Goal: Find specific page/section: Find specific page/section

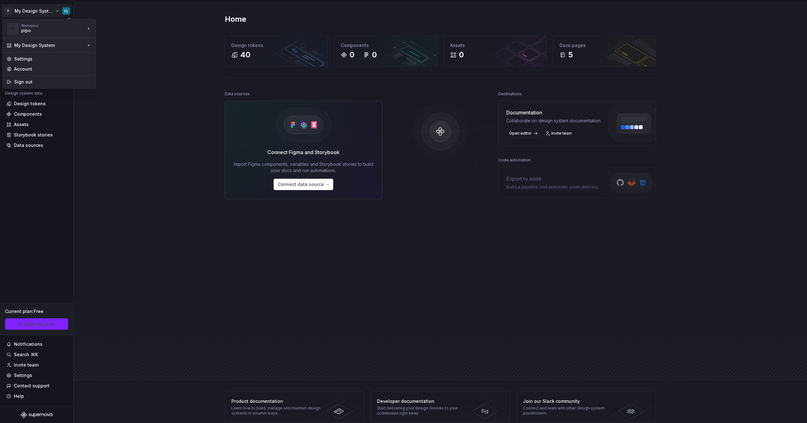
click at [56, 12] on html "P My Design System CL Version Current draft Home Documentation Analytics Code a…" at bounding box center [403, 211] width 807 height 423
click at [116, 29] on div "Iberia DS" at bounding box center [126, 27] width 41 height 6
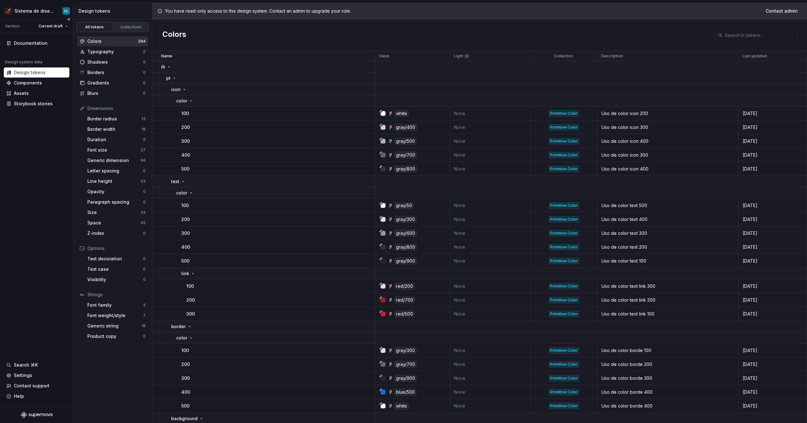
click at [34, 98] on div "Design system data Design tokens Components Assets Storybook stories" at bounding box center [37, 84] width 66 height 49
click at [21, 95] on div "Assets" at bounding box center [21, 93] width 15 height 6
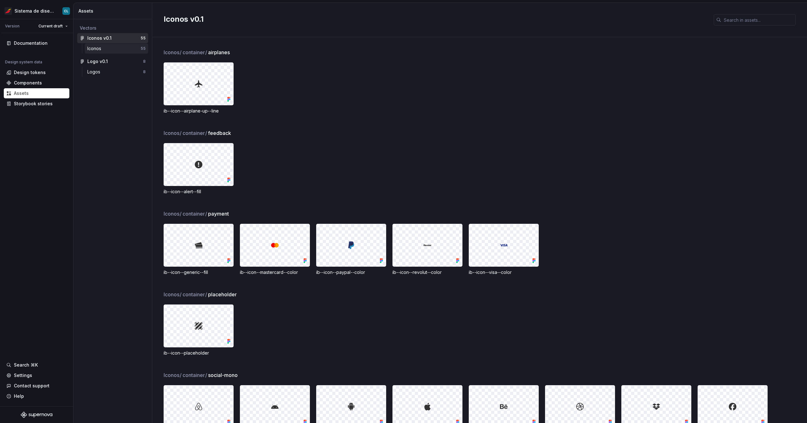
click at [101, 49] on div "Iconos" at bounding box center [95, 48] width 16 height 6
click at [99, 38] on div "Iconos v0.1" at bounding box center [99, 38] width 24 height 6
click at [120, 72] on div "Logos" at bounding box center [115, 72] width 56 height 6
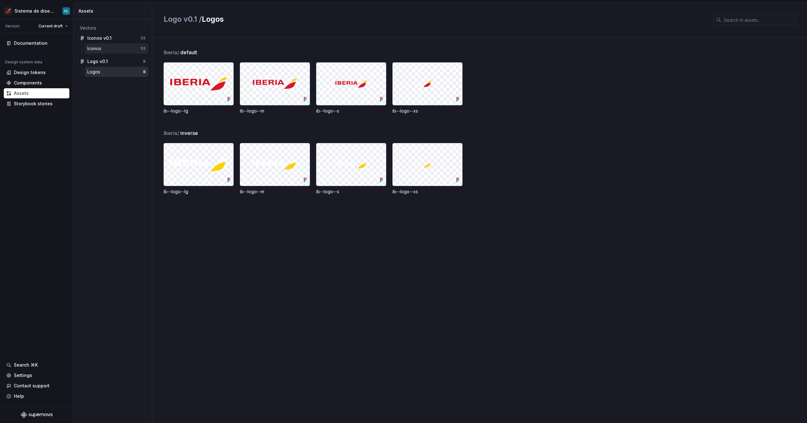
click at [97, 48] on div "Iconos" at bounding box center [95, 48] width 16 height 6
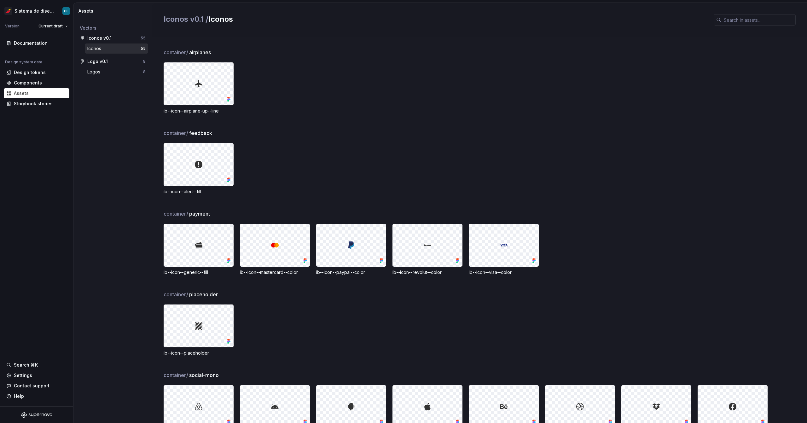
drag, startPoint x: 164, startPoint y: 53, endPoint x: 161, endPoint y: 53, distance: 3.5
click at [161, 53] on div "container / airplanes ib--icon--airplane-up--line container / feedback ib--icon…" at bounding box center [479, 230] width 655 height 386
click at [59, 28] on html "Sistema de diseño Iberia CL Version Current draft Documentation Design system d…" at bounding box center [403, 211] width 807 height 423
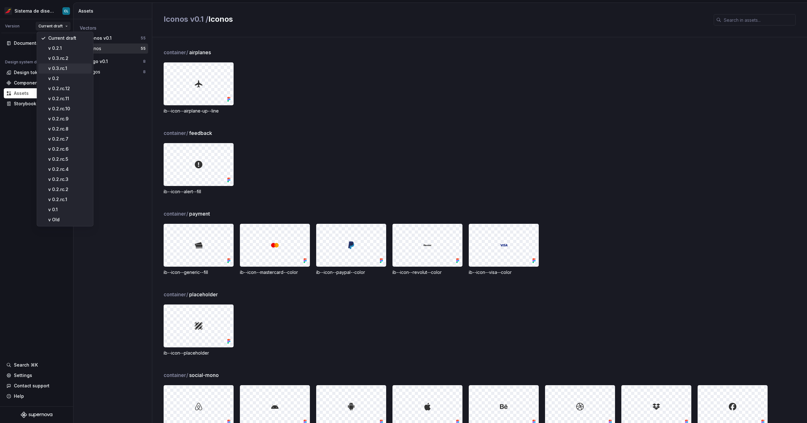
click at [72, 70] on div "v 0.3.rc.1" at bounding box center [68, 68] width 41 height 6
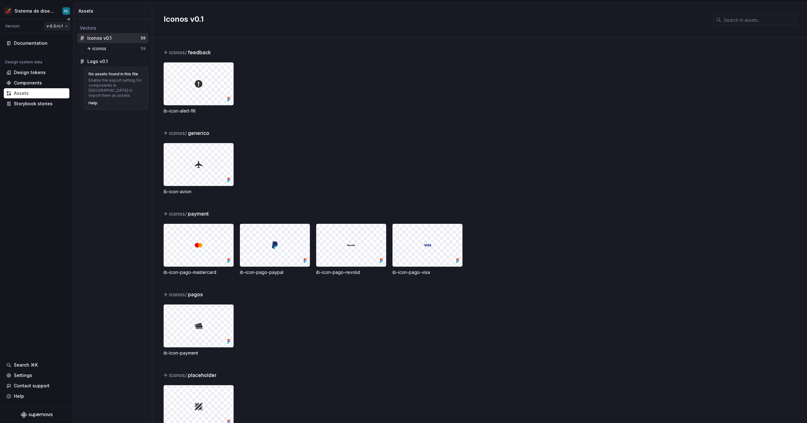
click at [51, 26] on html "Sistema de diseño Iberia CL Version v 0.3.rc.1 Documentation Design system data…" at bounding box center [403, 211] width 807 height 423
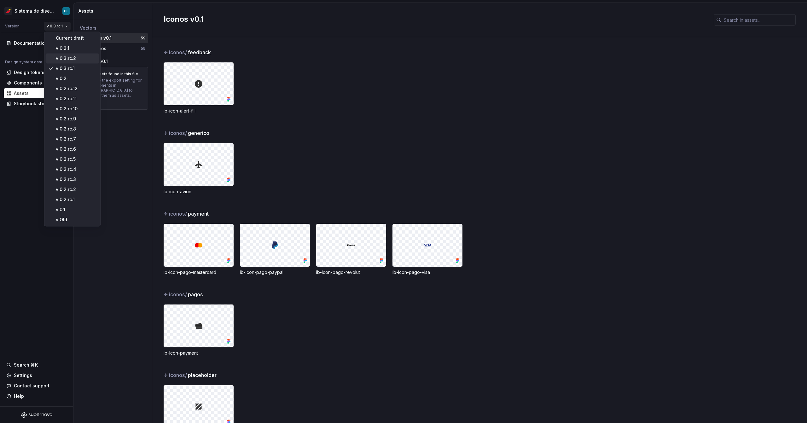
click at [72, 57] on div "v 0.3.rc.2" at bounding box center [76, 58] width 41 height 6
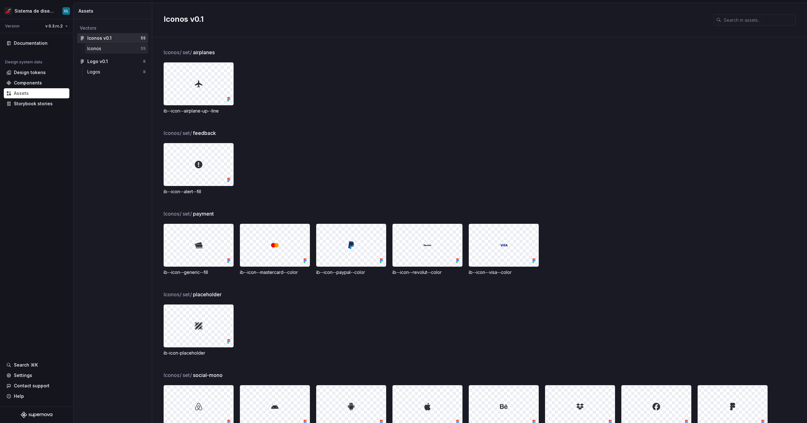
click at [102, 50] on div "Iconos" at bounding box center [95, 48] width 16 height 6
click at [98, 39] on div "Iconos v0.1" at bounding box center [99, 38] width 24 height 6
drag, startPoint x: 192, startPoint y: 51, endPoint x: 183, endPoint y: 53, distance: 8.9
click at [183, 53] on div "Iconos / set / airplanes" at bounding box center [486, 53] width 644 height 8
click at [187, 52] on span "set /" at bounding box center [188, 53] width 10 height 8
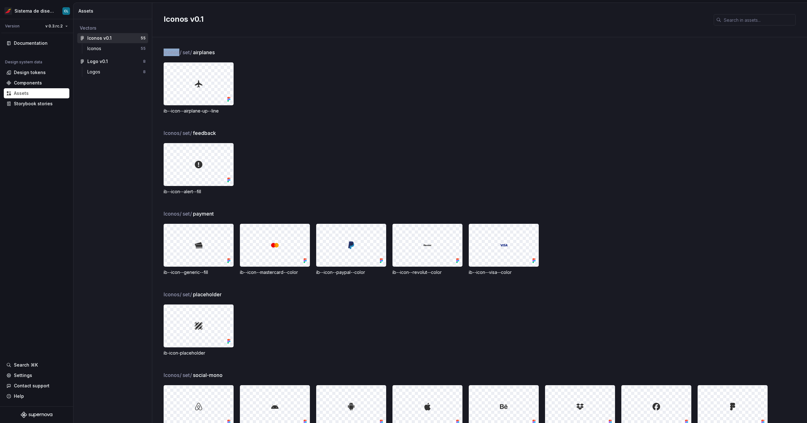
drag, startPoint x: 161, startPoint y: 53, endPoint x: 179, endPoint y: 52, distance: 17.7
click at [179, 52] on div "Iconos / set / airplanes ib--icon--airplane-up--line Iconos / set / feedback ib…" at bounding box center [479, 230] width 655 height 386
click at [163, 51] on div "Iconos / set / airplanes ib--icon--airplane-up--line Iconos / set / feedback ib…" at bounding box center [479, 230] width 655 height 386
drag, startPoint x: 163, startPoint y: 52, endPoint x: 188, endPoint y: 53, distance: 24.6
click at [188, 53] on div "Iconos / set / airplanes" at bounding box center [486, 53] width 644 height 8
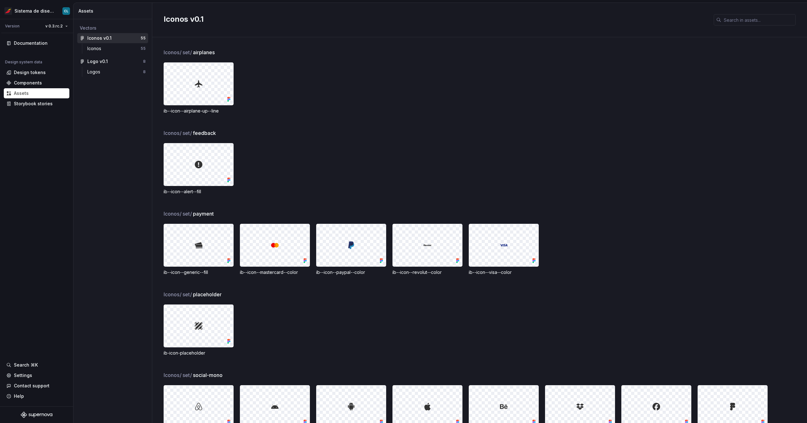
click at [189, 52] on span "set /" at bounding box center [188, 53] width 10 height 8
drag, startPoint x: 184, startPoint y: 51, endPoint x: 193, endPoint y: 53, distance: 9.3
click at [193, 53] on div "Iconos / set / airplanes" at bounding box center [486, 53] width 644 height 8
click at [190, 52] on span "set /" at bounding box center [188, 53] width 10 height 8
drag, startPoint x: 192, startPoint y: 130, endPoint x: 184, endPoint y: 132, distance: 8.0
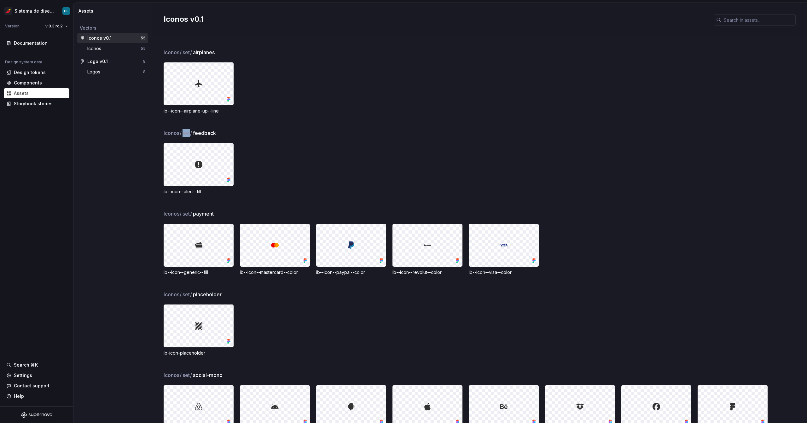
click at [184, 132] on span "set /" at bounding box center [188, 133] width 10 height 8
click at [184, 134] on span "set /" at bounding box center [188, 133] width 10 height 8
drag, startPoint x: 193, startPoint y: 133, endPoint x: 184, endPoint y: 133, distance: 9.8
click at [184, 133] on div "Iconos / set / feedback" at bounding box center [486, 133] width 644 height 8
click at [91, 70] on div "Logos" at bounding box center [94, 72] width 15 height 6
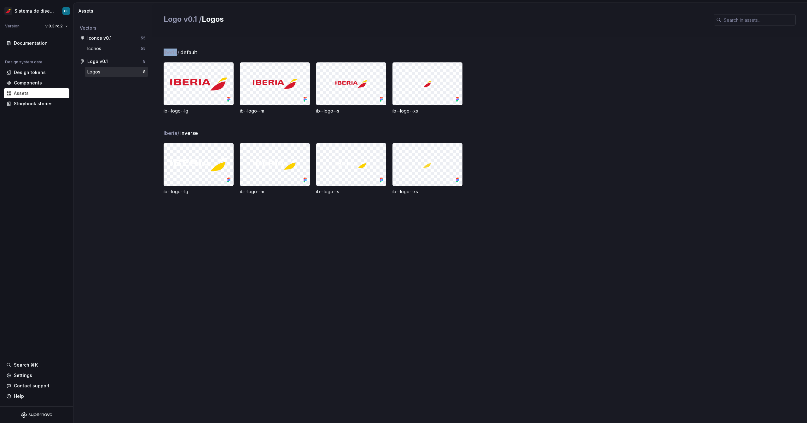
drag, startPoint x: 164, startPoint y: 54, endPoint x: 177, endPoint y: 54, distance: 13.6
click at [177, 54] on span "Iberia /" at bounding box center [172, 53] width 16 height 8
click at [62, 29] on html "Sistema de diseño Iberia CL Version v 0.3.rc.2 Documentation Design system data…" at bounding box center [403, 211] width 807 height 423
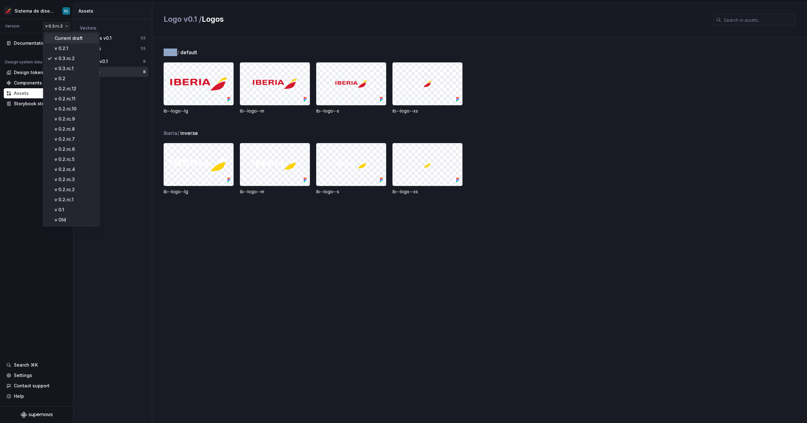
click at [66, 38] on div "Current draft" at bounding box center [75, 38] width 41 height 6
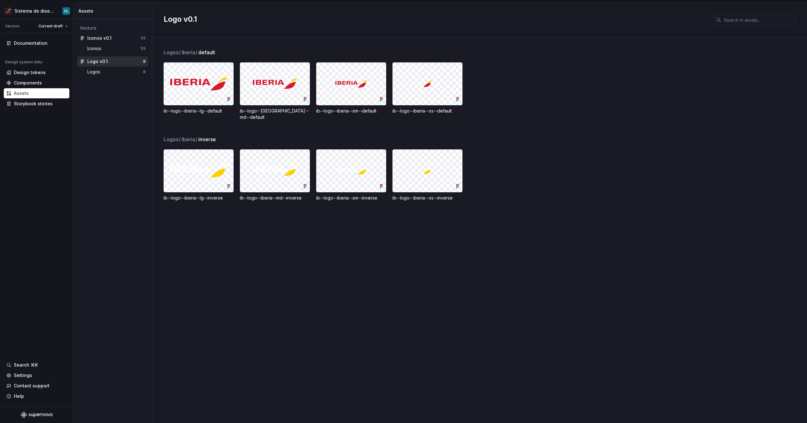
drag, startPoint x: 163, startPoint y: 112, endPoint x: 181, endPoint y: 111, distance: 18.0
click at [181, 111] on div "ib--logo--iberia--lg--default" at bounding box center [199, 111] width 70 height 6
drag, startPoint x: 181, startPoint y: 111, endPoint x: 164, endPoint y: 111, distance: 17.3
click at [164, 111] on div "ib--logo--iberia--lg--default" at bounding box center [199, 111] width 70 height 6
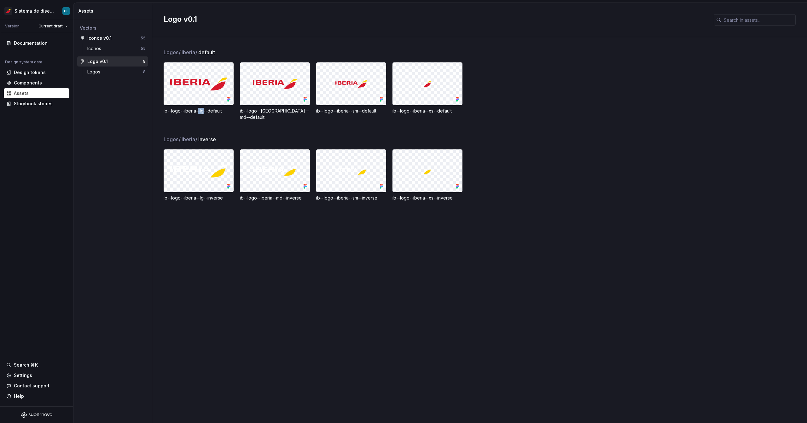
drag, startPoint x: 199, startPoint y: 111, endPoint x: 203, endPoint y: 112, distance: 4.5
click at [203, 112] on div "ib--logo--iberia--lg--default" at bounding box center [199, 111] width 70 height 6
drag, startPoint x: 210, startPoint y: 112, endPoint x: 225, endPoint y: 113, distance: 14.6
click at [225, 113] on div "ib--logo--iberia--lg--default" at bounding box center [199, 111] width 70 height 6
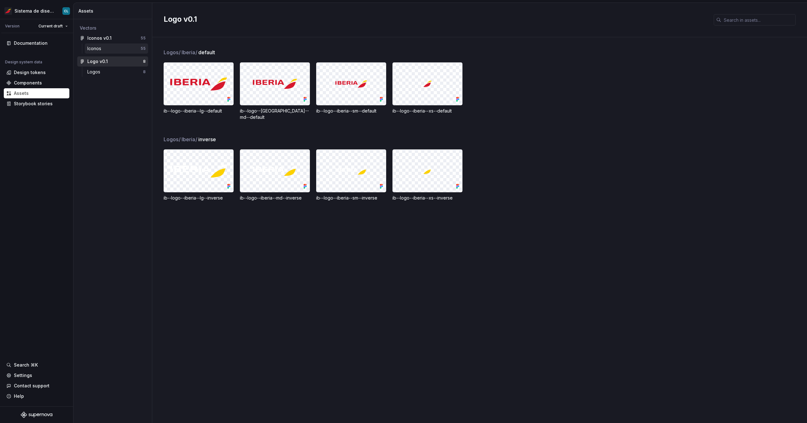
click at [98, 45] on div "Iconos" at bounding box center [95, 48] width 16 height 6
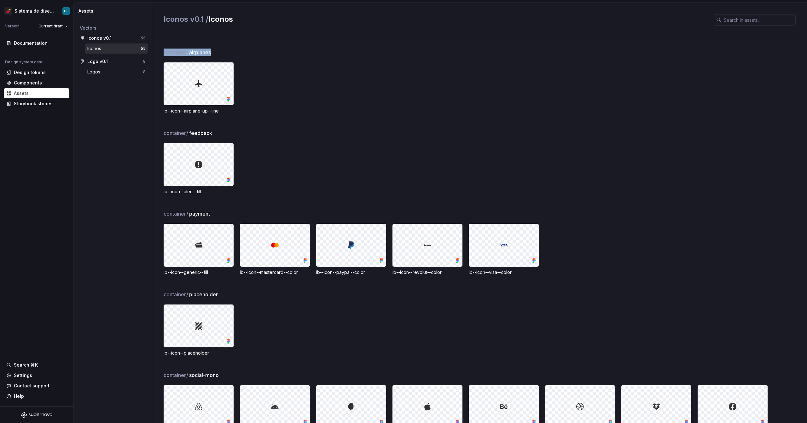
drag, startPoint x: 162, startPoint y: 56, endPoint x: 243, endPoint y: 51, distance: 81.2
click at [243, 51] on div "container / airplanes ib--icon--airplane-up--line container / feedback ib--icon…" at bounding box center [479, 230] width 655 height 386
click at [243, 51] on div "container / airplanes" at bounding box center [486, 53] width 644 height 8
drag, startPoint x: 186, startPoint y: 213, endPoint x: 168, endPoint y: 215, distance: 17.7
click at [168, 215] on span "container /" at bounding box center [176, 214] width 25 height 8
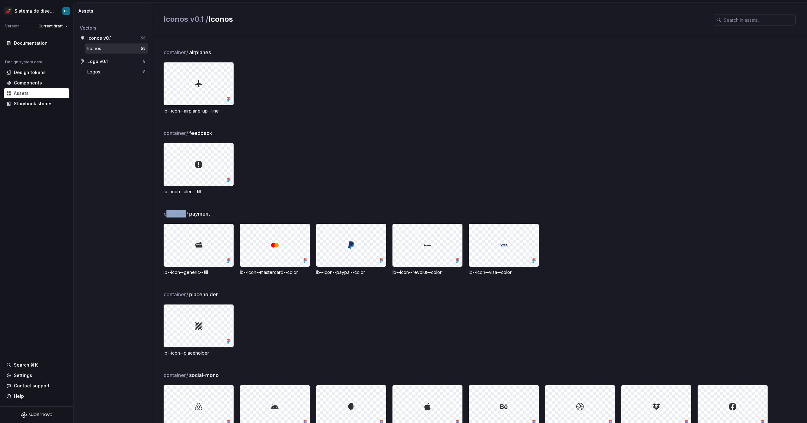
click at [168, 215] on span "container /" at bounding box center [176, 214] width 25 height 8
drag, startPoint x: 185, startPoint y: 53, endPoint x: 159, endPoint y: 53, distance: 26.8
click at [159, 53] on div "container / airplanes ib--icon--airplane-up--line container / feedback ib--icon…" at bounding box center [479, 230] width 655 height 386
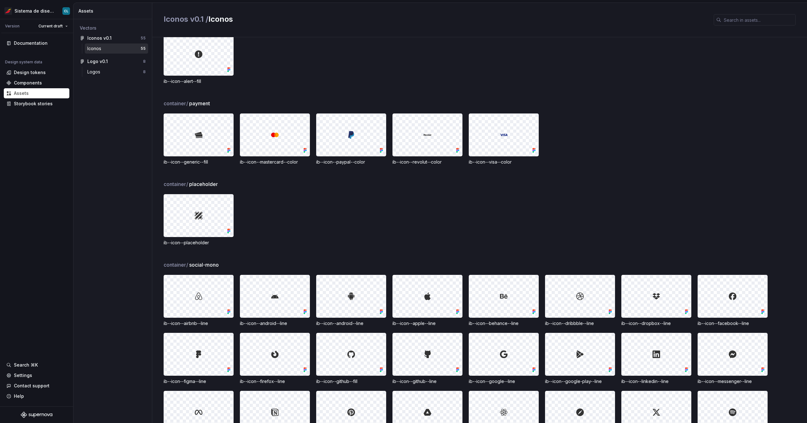
drag, startPoint x: 163, startPoint y: 264, endPoint x: 195, endPoint y: 265, distance: 31.2
click at [195, 265] on div "container / social-mono" at bounding box center [486, 265] width 644 height 8
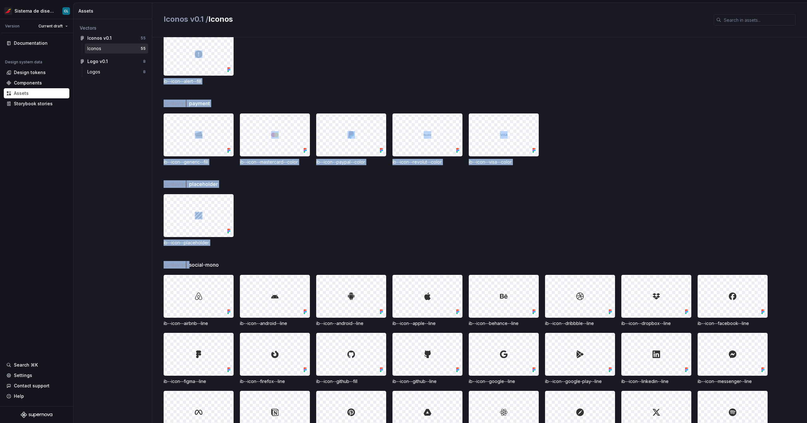
drag, startPoint x: 191, startPoint y: 264, endPoint x: 163, endPoint y: 266, distance: 27.5
click at [164, 266] on div "container / social-mono" at bounding box center [486, 265] width 644 height 8
click at [165, 267] on span "container /" at bounding box center [176, 265] width 25 height 8
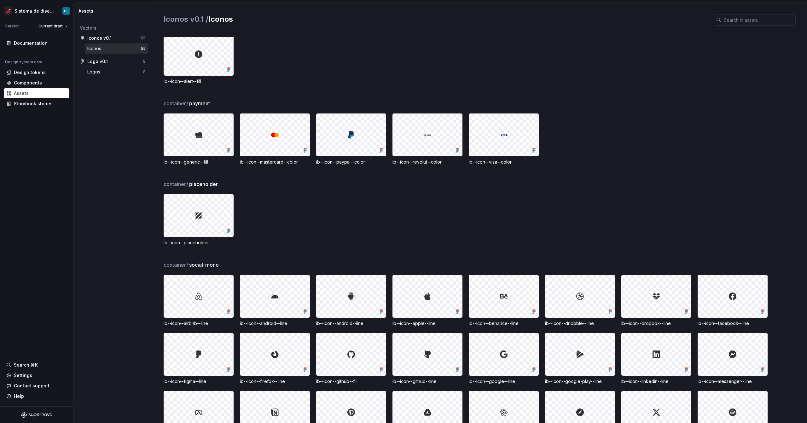
scroll to position [0, 0]
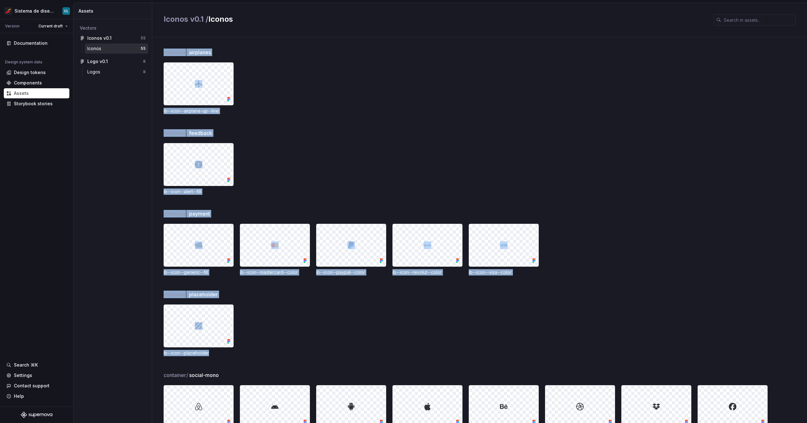
drag, startPoint x: 209, startPoint y: 354, endPoint x: 160, endPoint y: 354, distance: 49.2
click at [160, 354] on div "container / airplanes ib--icon--airplane-up--line container / feedback ib--icon…" at bounding box center [479, 230] width 655 height 386
click at [221, 357] on div "container / placeholder ib--icon--placeholder" at bounding box center [486, 331] width 644 height 81
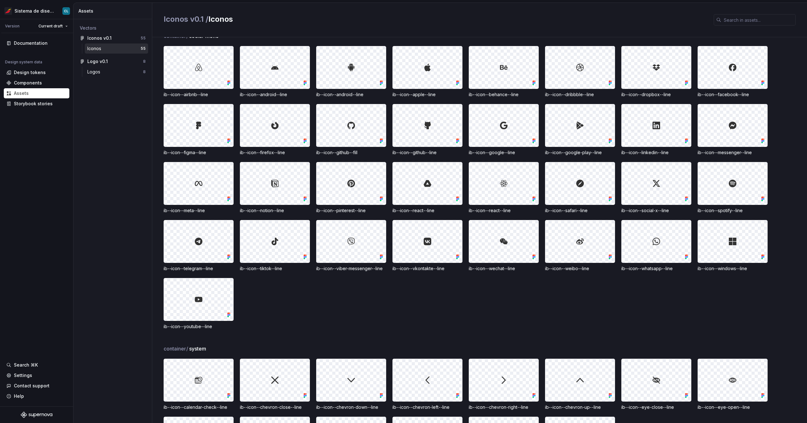
scroll to position [388, 0]
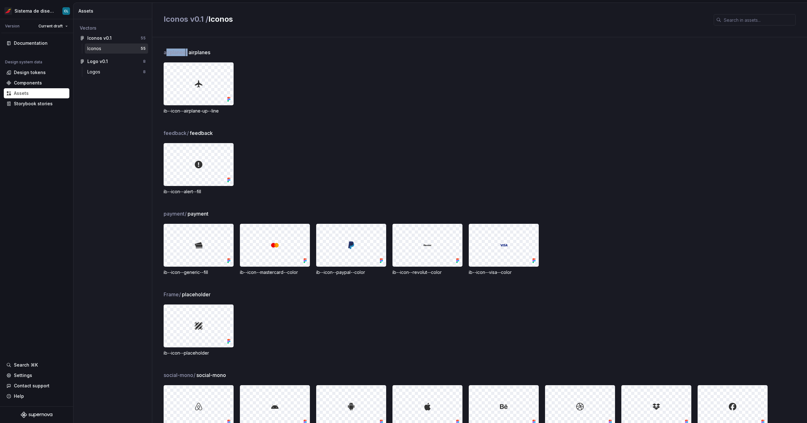
drag, startPoint x: 166, startPoint y: 54, endPoint x: 187, endPoint y: 52, distance: 21.8
click at [187, 52] on span "airplanes /" at bounding box center [176, 53] width 24 height 8
drag, startPoint x: 190, startPoint y: 53, endPoint x: 215, endPoint y: 53, distance: 25.9
click at [214, 53] on div "airplanes / airplanes" at bounding box center [486, 53] width 644 height 8
drag, startPoint x: 171, startPoint y: 133, endPoint x: 223, endPoint y: 134, distance: 52.7
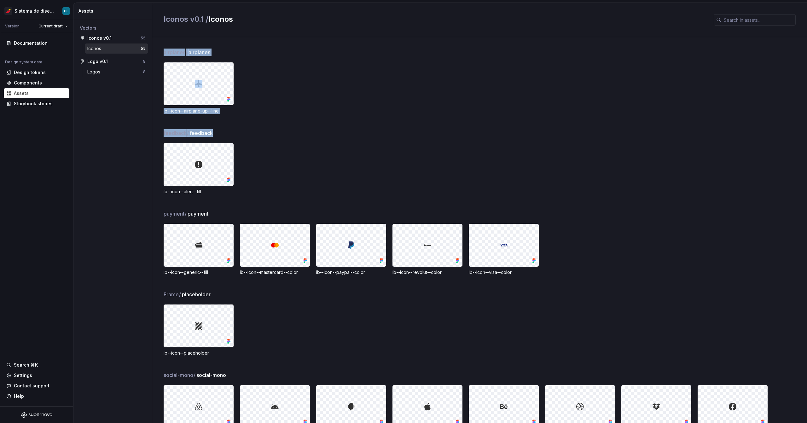
click at [223, 134] on div "airplanes / airplanes ib--icon--airplane-up--line feedback / feedback ib--icon-…" at bounding box center [479, 230] width 655 height 386
click at [223, 134] on div "feedback / feedback" at bounding box center [486, 133] width 644 height 8
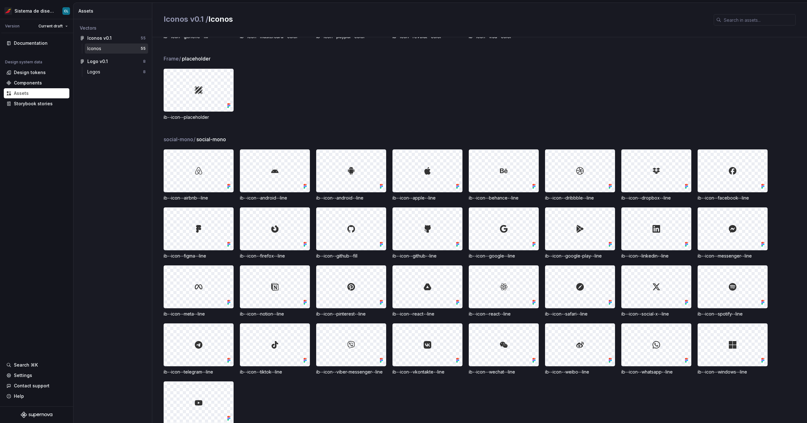
scroll to position [135, 0]
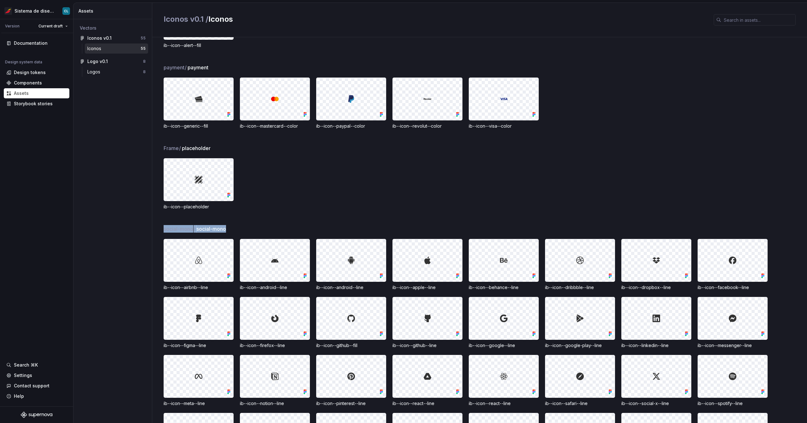
drag, startPoint x: 231, startPoint y: 228, endPoint x: 184, endPoint y: 225, distance: 46.8
click at [184, 225] on div "feedback / feedback ib--icon--alert--fill payment / payment ib--icon--generic--…" at bounding box center [486, 289] width 644 height 775
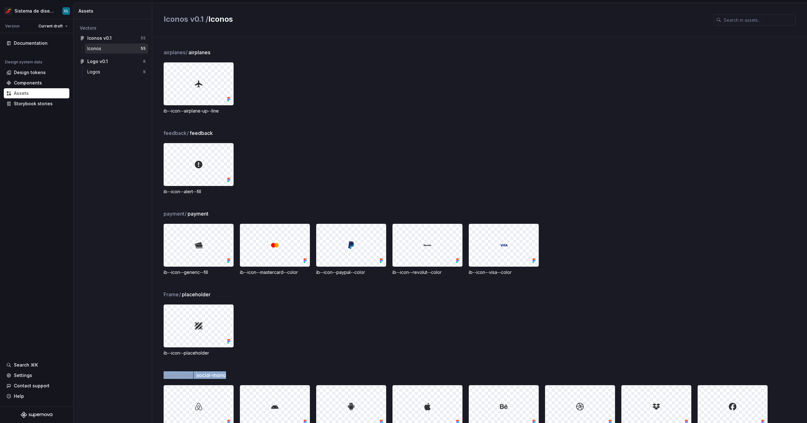
scroll to position [47, 0]
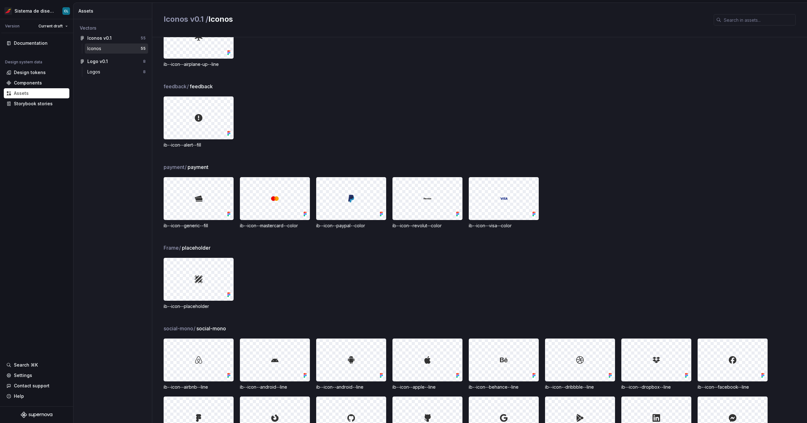
click at [283, 263] on div "ib--icon--placeholder" at bounding box center [486, 284] width 644 height 52
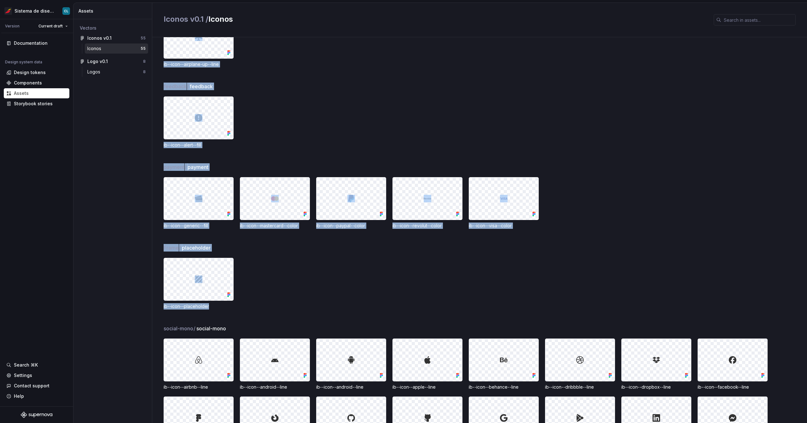
drag, startPoint x: 276, startPoint y: 304, endPoint x: 160, endPoint y: 247, distance: 129.6
click at [160, 247] on div "airplanes / airplanes ib--icon--airplane-up--line feedback / feedback ib--icon-…" at bounding box center [479, 230] width 655 height 386
click at [296, 259] on div "ib--icon--placeholder" at bounding box center [486, 284] width 644 height 52
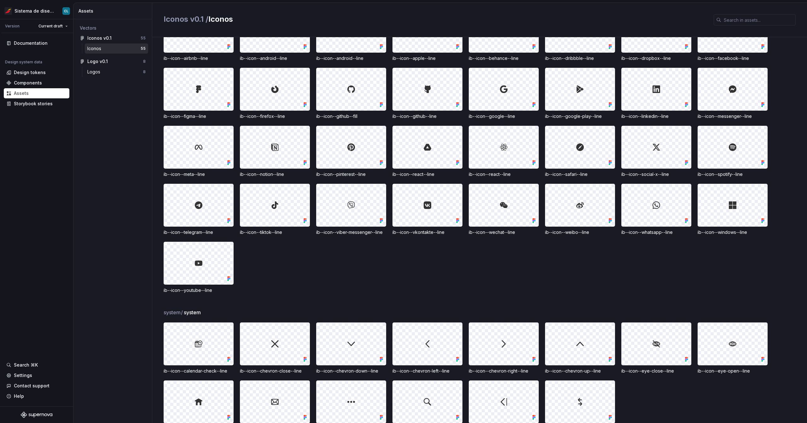
scroll to position [388, 0]
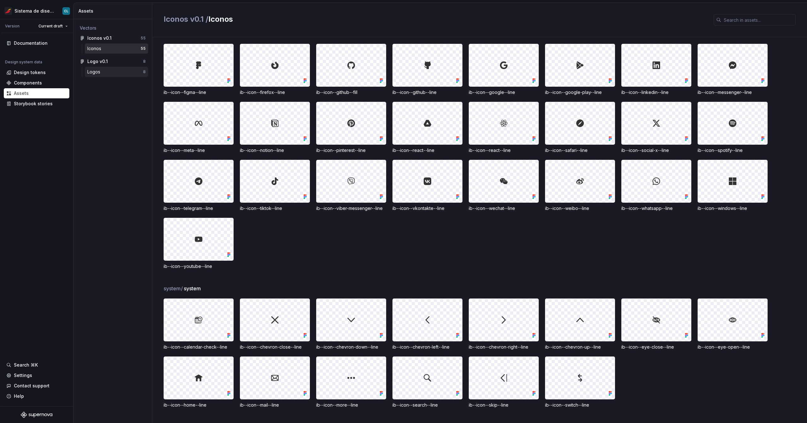
click at [122, 71] on div "Logos" at bounding box center [115, 72] width 56 height 6
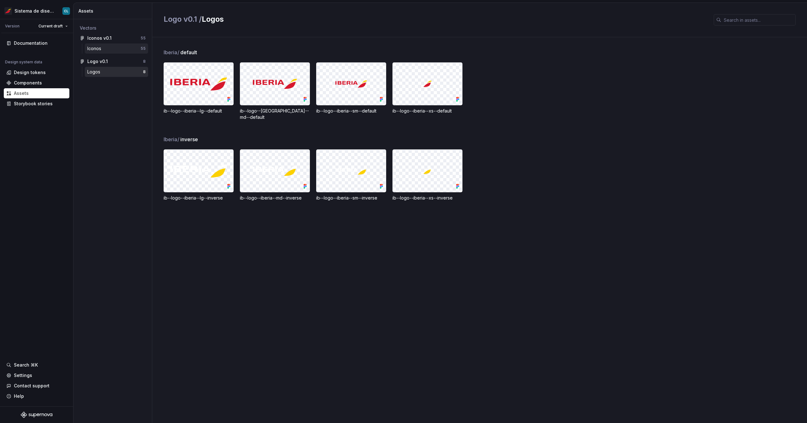
click at [95, 48] on div "Iconos" at bounding box center [95, 48] width 16 height 6
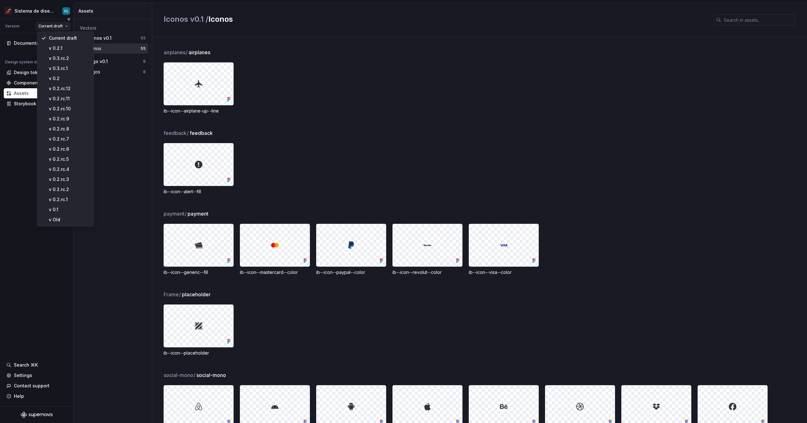
click at [66, 26] on html "Sistema de diseño Iberia CL Version Current draft Documentation Design system d…" at bounding box center [403, 211] width 807 height 423
click at [65, 58] on div "v 0.3.rc.2" at bounding box center [68, 58] width 41 height 6
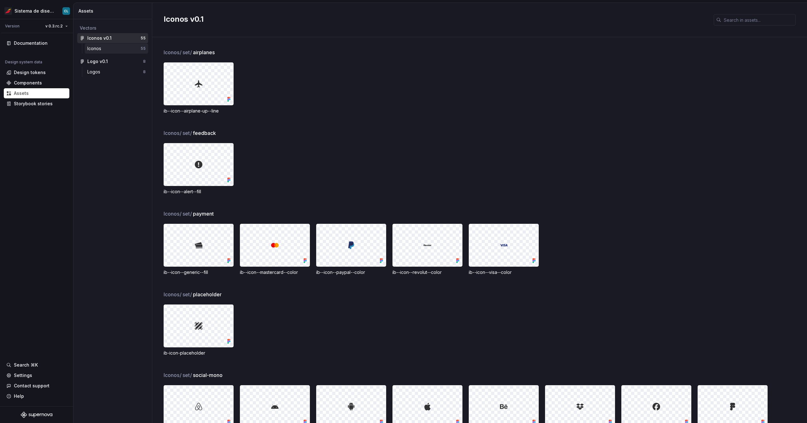
click at [111, 50] on div "Iconos" at bounding box center [113, 48] width 53 height 6
click at [108, 39] on div "Iconos v0.1" at bounding box center [99, 38] width 24 height 6
